Goal: Task Accomplishment & Management: Use online tool/utility

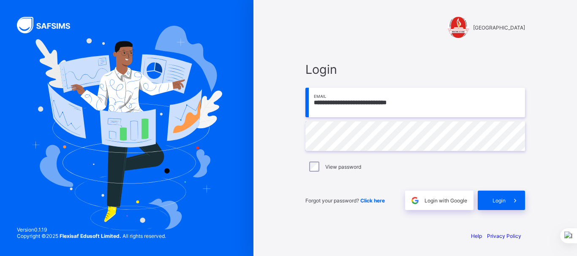
click at [398, 105] on input "**********" at bounding box center [414, 103] width 219 height 30
click at [414, 103] on input "**********" at bounding box center [414, 103] width 219 height 30
type input "*"
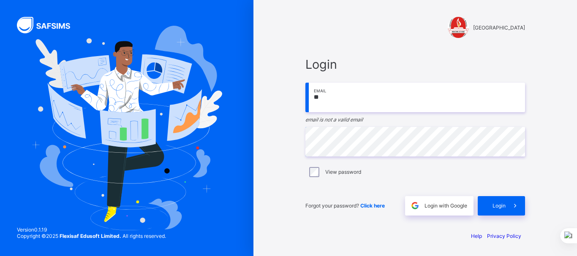
type input "**********"
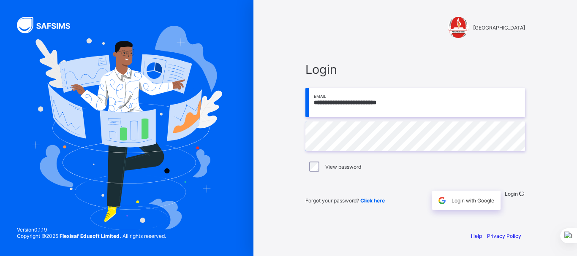
click at [561, 175] on div "**********" at bounding box center [414, 128] width 323 height 256
click at [512, 200] on div "Login" at bounding box center [514, 200] width 20 height 19
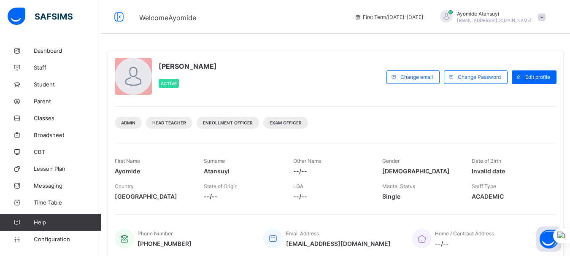
click at [546, 19] on span at bounding box center [542, 18] width 8 height 8
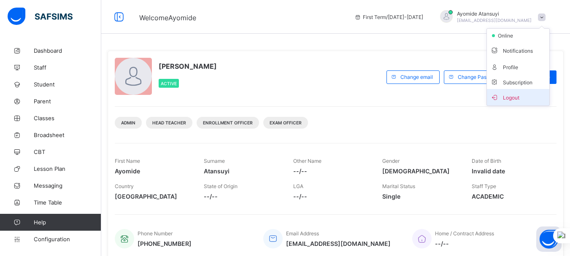
click at [499, 99] on icon at bounding box center [494, 97] width 8 height 7
click at [500, 99] on div "Welcome Ayomide First Term / 2025-2026 Ayomide Atansuyi atansuyidaniel12001@gma…" at bounding box center [285, 219] width 570 height 438
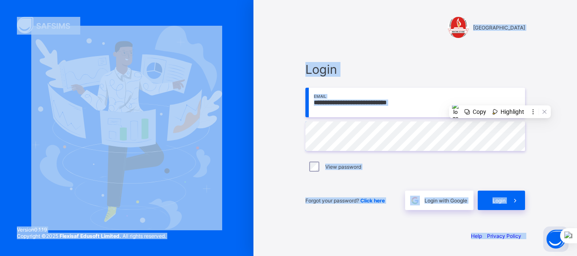
click at [417, 103] on input "**********" at bounding box center [414, 103] width 219 height 30
type input "**********"
click at [570, 176] on div "**********" at bounding box center [414, 128] width 323 height 256
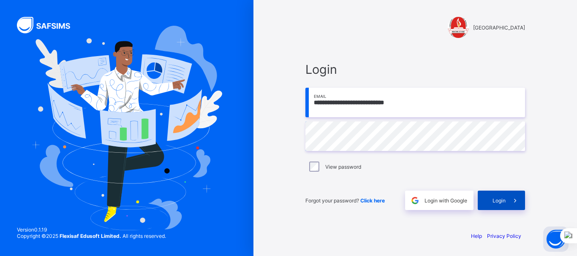
click at [508, 200] on span at bounding box center [514, 200] width 19 height 19
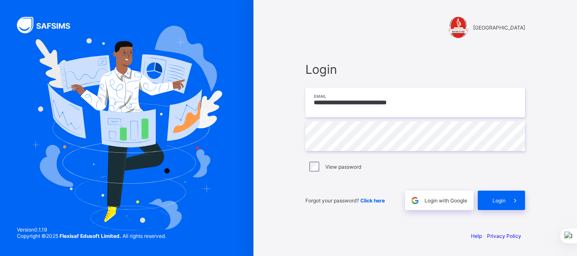
click at [397, 103] on input "**********" at bounding box center [414, 103] width 219 height 30
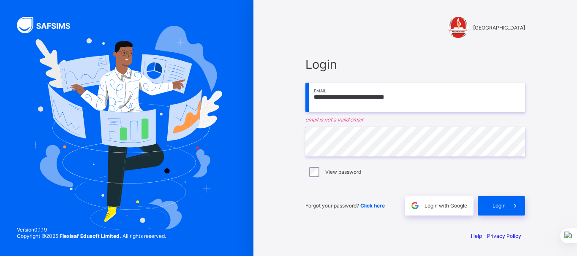
click at [411, 98] on input "**********" at bounding box center [414, 98] width 219 height 30
type input "*"
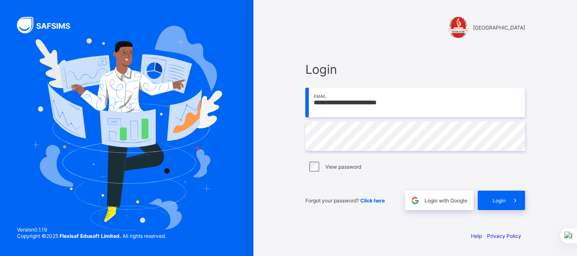
type input "**********"
click at [518, 197] on icon at bounding box center [514, 201] width 9 height 8
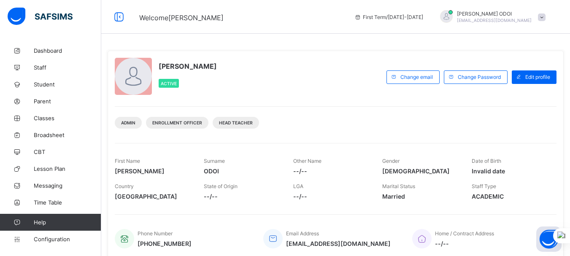
scroll to position [182, 0]
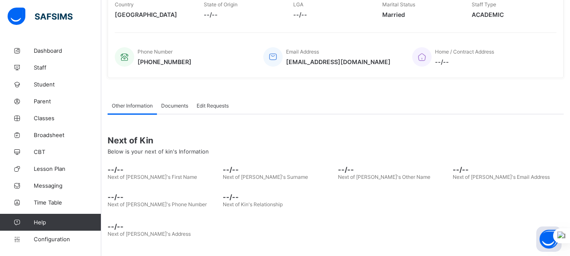
click at [283, 68] on div "Email Address emmanuelodoi146@gmail.com" at bounding box center [331, 57] width 136 height 28
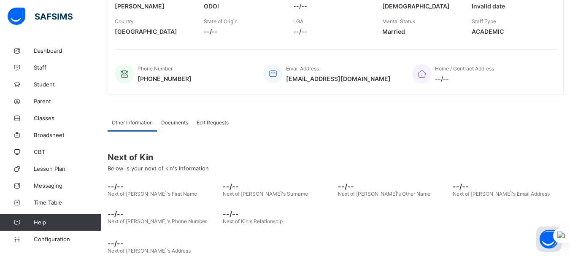
scroll to position [0, 0]
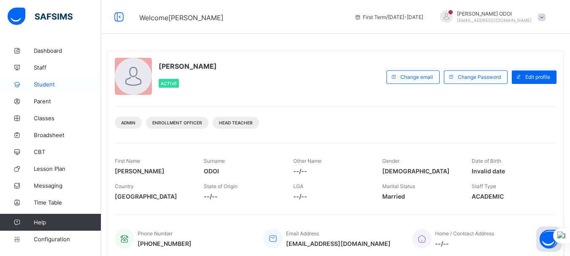
click at [55, 82] on span "Student" at bounding box center [68, 84] width 68 height 7
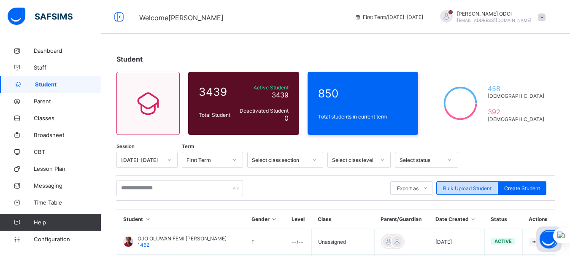
click at [466, 190] on span "Bulk Upload Student" at bounding box center [467, 188] width 49 height 6
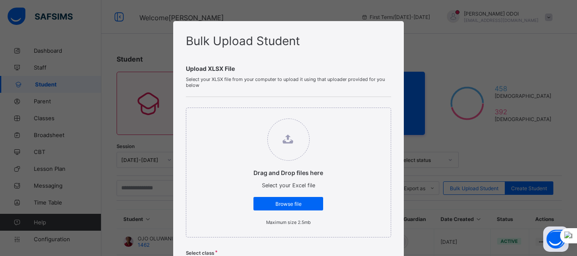
click at [452, 119] on div "Bulk Upload Student Upload XLSX File Select your XLSX file from your computer t…" at bounding box center [288, 128] width 577 height 256
click at [422, 78] on div "Bulk Upload Student Upload XLSX File Select your XLSX file from your computer t…" at bounding box center [288, 128] width 577 height 256
drag, startPoint x: 422, startPoint y: 78, endPoint x: 387, endPoint y: 110, distance: 47.5
click at [422, 79] on div "Bulk Upload Student Upload XLSX File Select your XLSX file from your computer t…" at bounding box center [288, 128] width 577 height 256
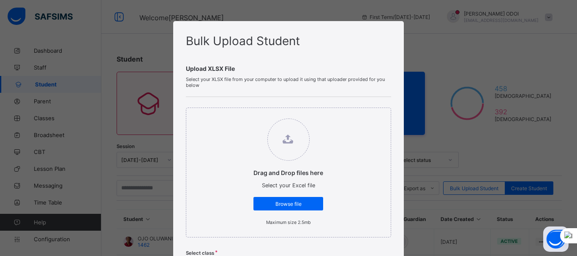
click at [422, 79] on div "Bulk Upload Student Upload XLSX File Select your XLSX file from your computer t…" at bounding box center [288, 128] width 577 height 256
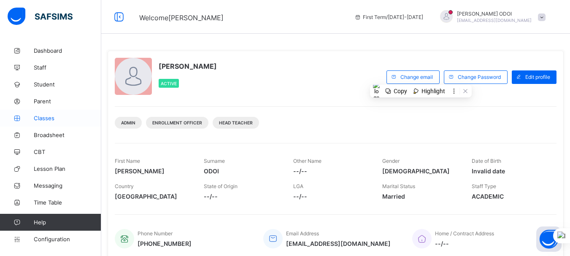
click at [60, 119] on span "Classes" at bounding box center [68, 118] width 68 height 7
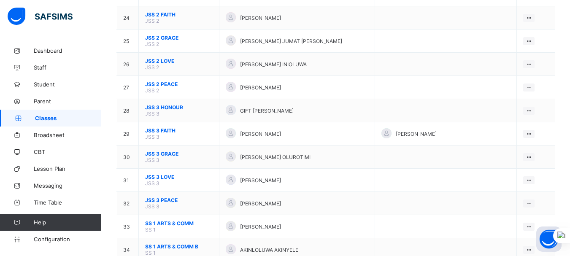
scroll to position [642, 0]
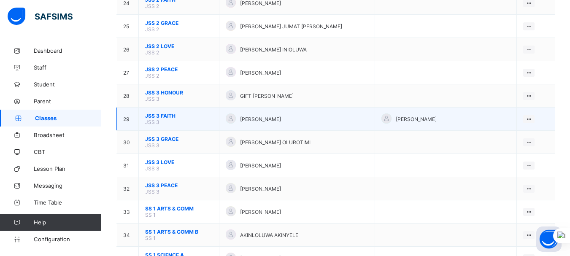
click at [410, 119] on span "Abdulrahmon Taiwo Olanrewaju" at bounding box center [416, 119] width 41 height 6
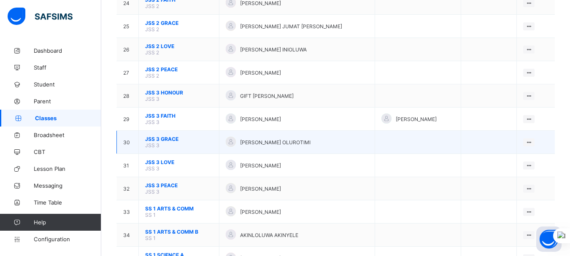
drag, startPoint x: 407, startPoint y: 115, endPoint x: 352, endPoint y: 143, distance: 61.5
click at [375, 143] on td at bounding box center [418, 142] width 86 height 23
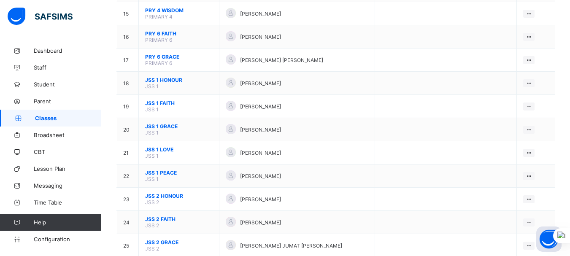
scroll to position [405, 0]
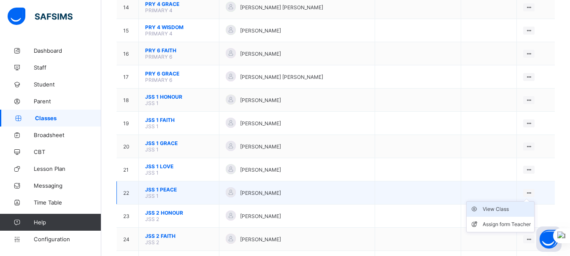
click at [508, 209] on div "View Class" at bounding box center [507, 209] width 48 height 8
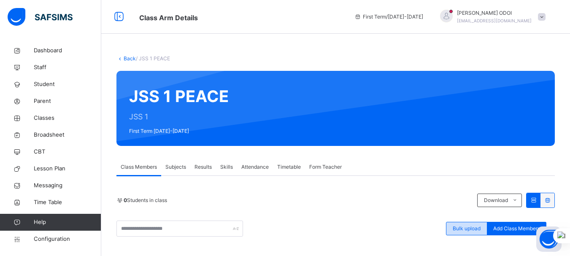
click at [457, 230] on div "Bulk upload" at bounding box center [466, 229] width 41 height 14
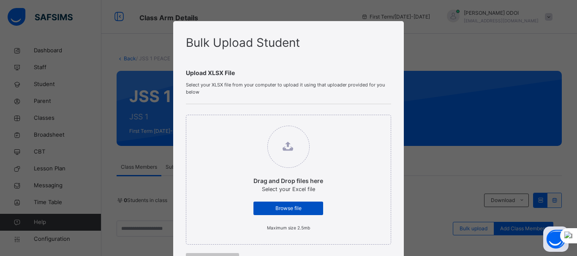
click at [293, 211] on span "Browse file" at bounding box center [288, 209] width 57 height 8
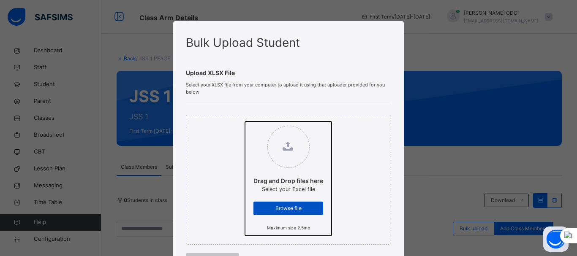
click at [245, 122] on input "Drag and Drop files here Select your Excel file Browse file Maximum size 2.5mb" at bounding box center [245, 122] width 0 height 0
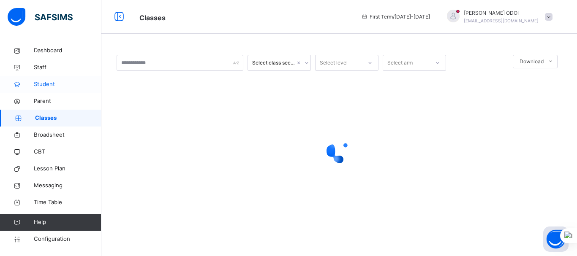
click at [51, 83] on span "Student" at bounding box center [68, 84] width 68 height 8
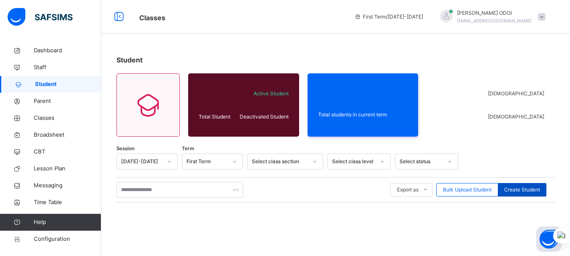
click at [515, 192] on span "Create Student" at bounding box center [522, 190] width 36 height 8
select select "**"
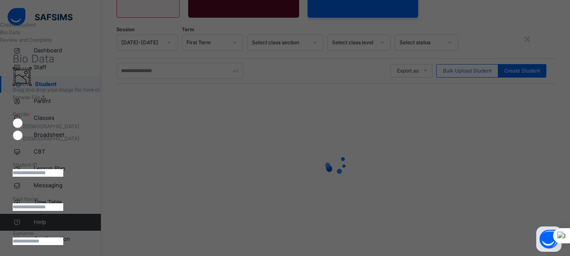
scroll to position [119, 0]
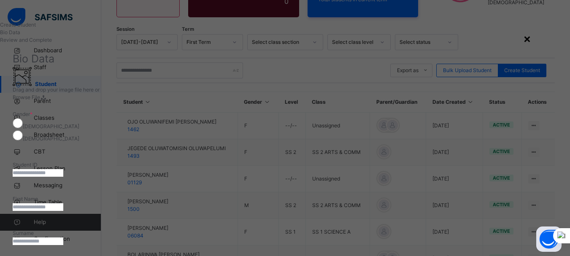
click at [531, 36] on div "×" at bounding box center [527, 39] width 8 height 18
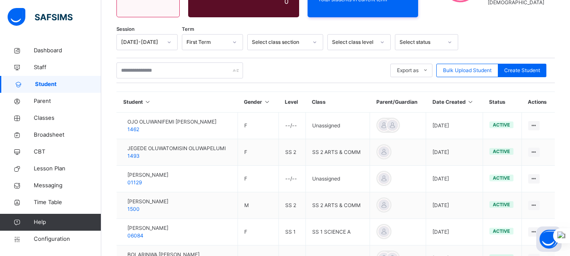
click at [545, 36] on div at bounding box center [505, 42] width 84 height 16
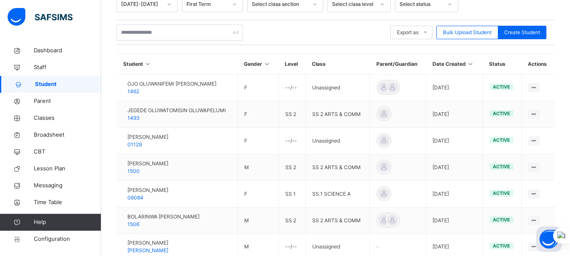
scroll to position [0, 0]
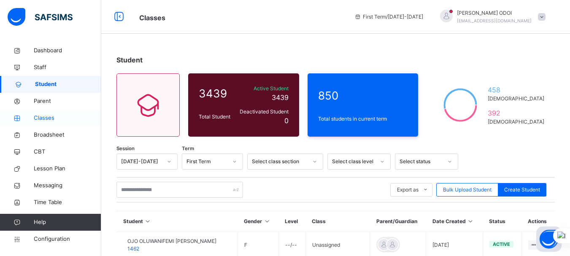
click at [74, 119] on span "Classes" at bounding box center [68, 118] width 68 height 8
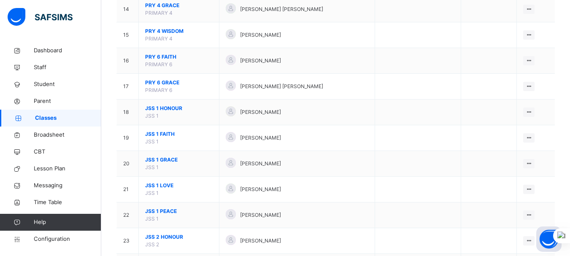
scroll to position [439, 0]
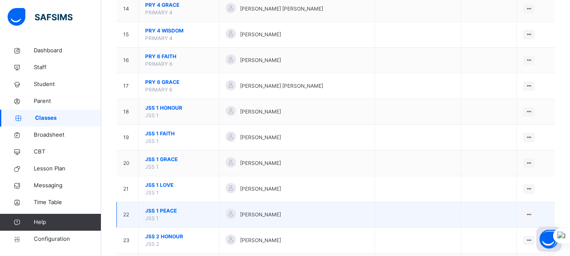
click at [185, 212] on span "JSS 1 PEACE" at bounding box center [179, 211] width 68 height 8
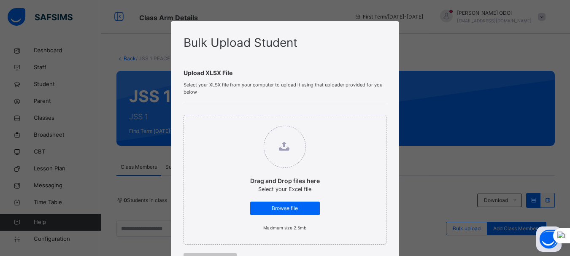
click at [446, 214] on div "Bulk Upload Student Upload XLSX File Select your XLSX file from your computer t…" at bounding box center [285, 128] width 570 height 256
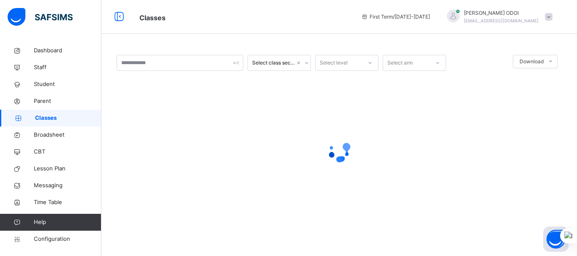
click at [463, 159] on div at bounding box center [338, 151] width 445 height 34
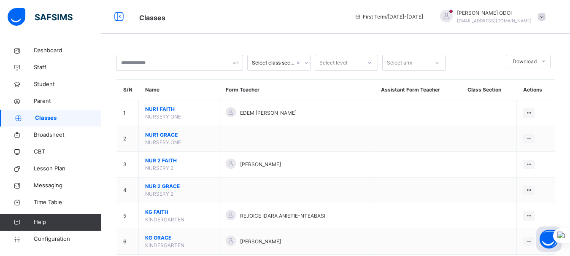
scroll to position [422, 0]
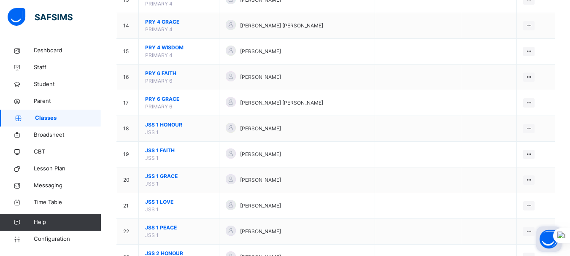
click at [537, 231] on button "Open asap" at bounding box center [548, 239] width 25 height 25
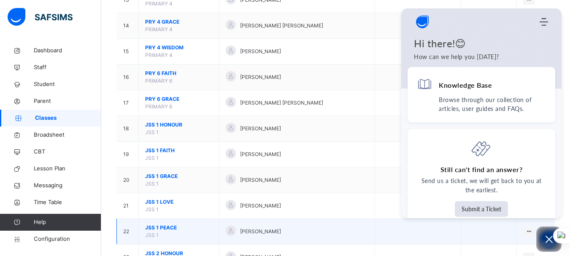
click at [437, 243] on td at bounding box center [418, 232] width 86 height 26
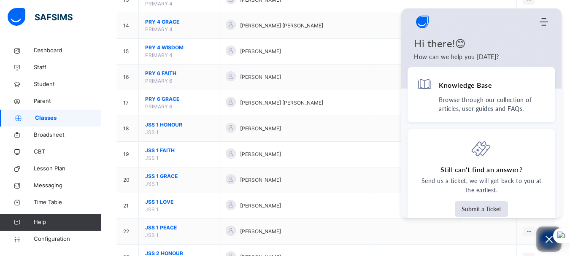
click at [546, 238] on icon "Open asap" at bounding box center [549, 239] width 11 height 11
click at [546, 238] on button "Open asap" at bounding box center [548, 239] width 25 height 25
click at [546, 238] on icon "Open asap" at bounding box center [549, 239] width 11 height 11
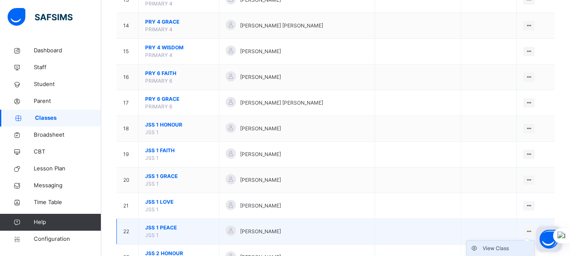
click at [517, 248] on div "View Class" at bounding box center [507, 248] width 48 height 8
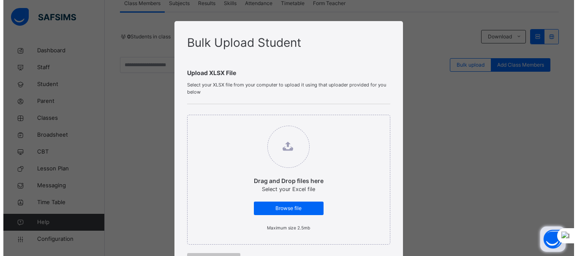
scroll to position [224, 0]
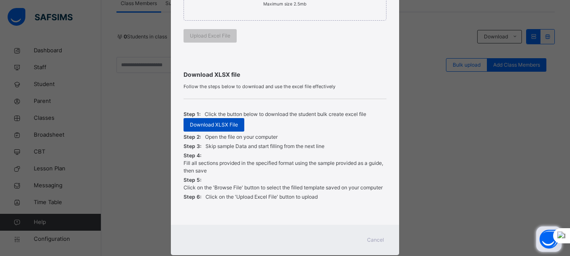
click at [219, 127] on span "Download XLSX File" at bounding box center [214, 125] width 48 height 8
click at [220, 125] on span "Download XLSX File" at bounding box center [214, 125] width 48 height 8
